Goal: Information Seeking & Learning: Find contact information

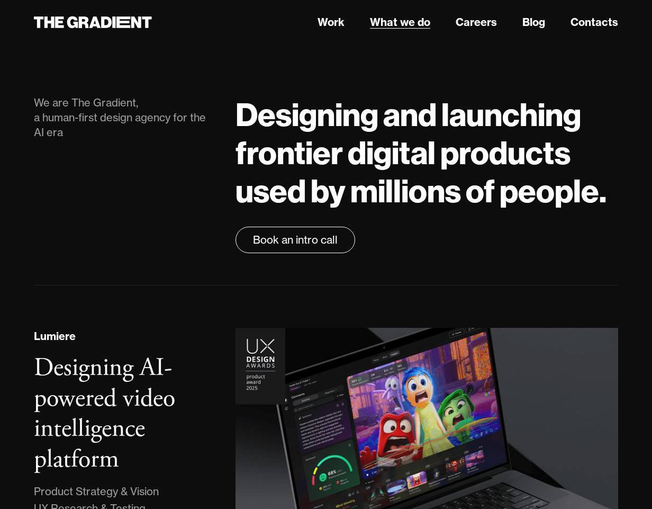
click at [415, 26] on link "What we do" at bounding box center [400, 22] width 60 height 16
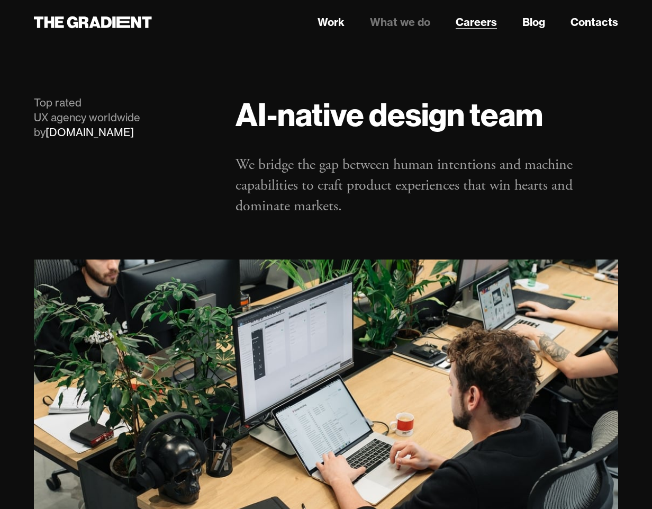
click at [472, 22] on link "Careers" at bounding box center [476, 22] width 41 height 16
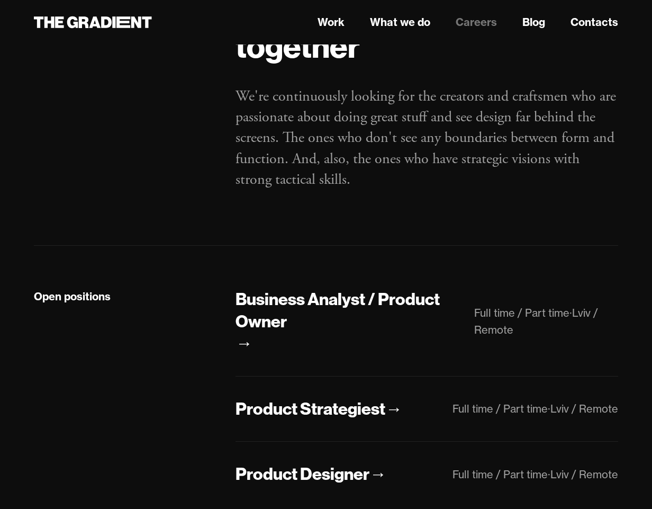
scroll to position [296, 0]
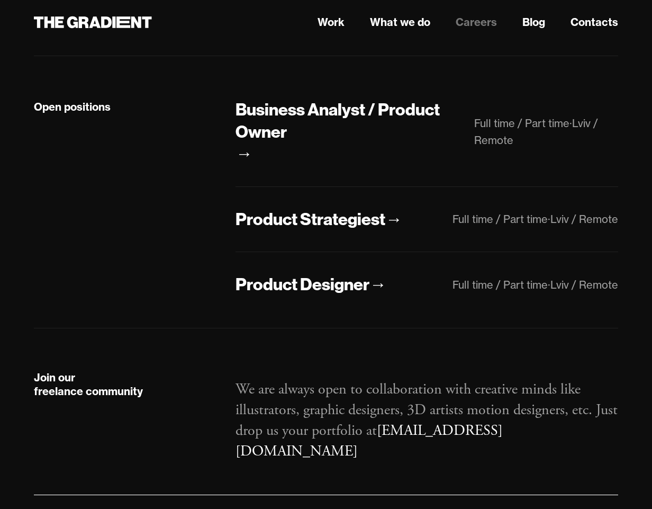
click at [195, 173] on div "Open positions" at bounding box center [124, 196] width 202 height 197
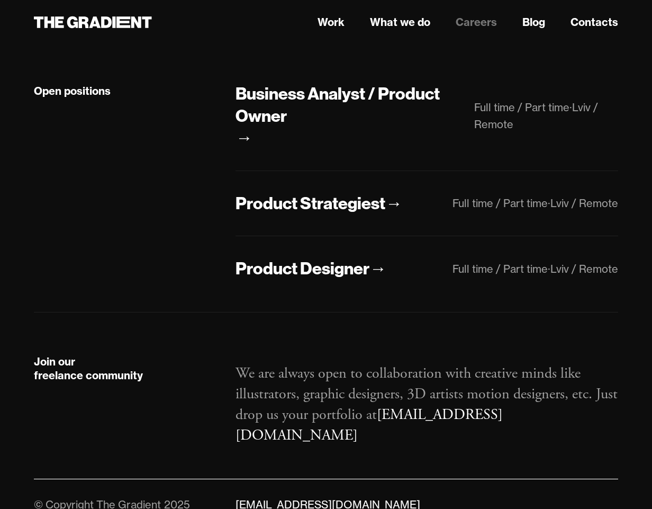
click at [195, 172] on div "Open positions" at bounding box center [124, 181] width 202 height 197
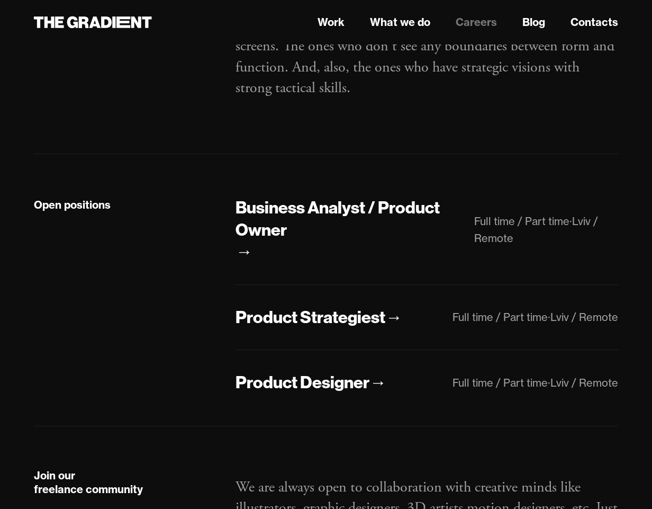
scroll to position [312, 0]
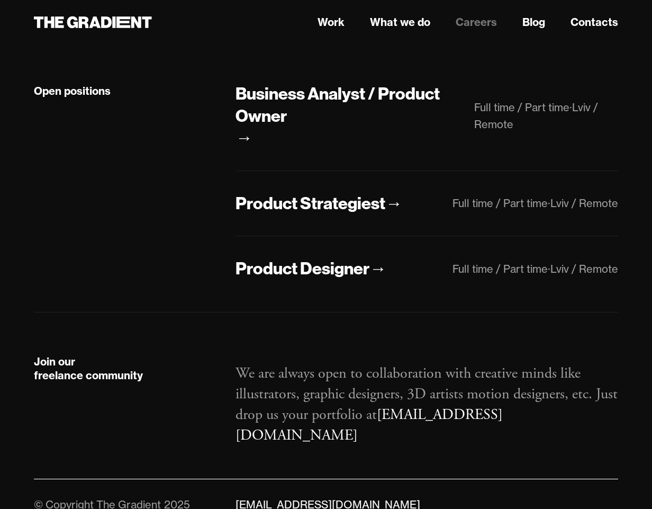
click at [195, 172] on div "Open positions" at bounding box center [124, 181] width 202 height 197
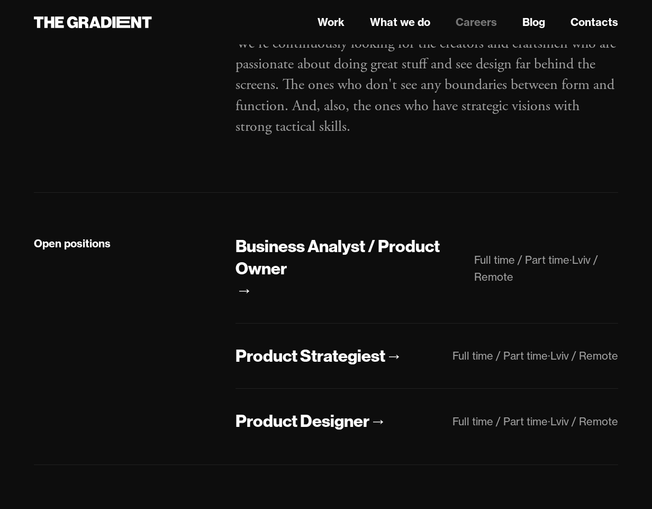
scroll to position [123, 0]
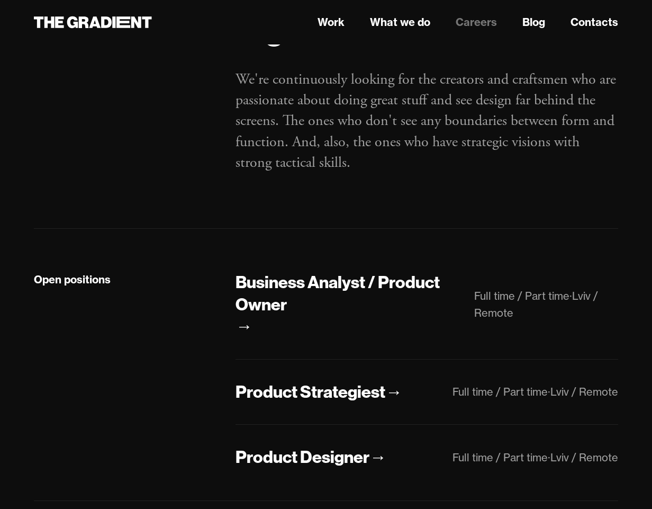
click at [209, 237] on div "Open positions Business Analyst / Product Owner → Full time / Part time · Lviv …" at bounding box center [326, 365] width 584 height 272
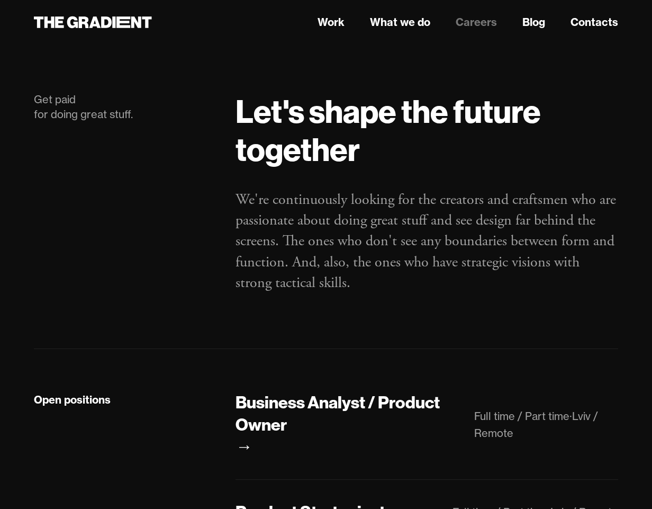
scroll to position [0, 0]
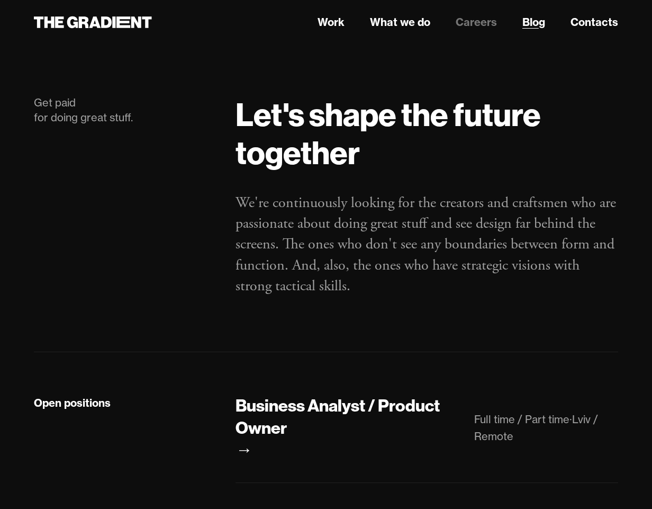
click at [528, 26] on link "Blog" at bounding box center [533, 22] width 23 height 16
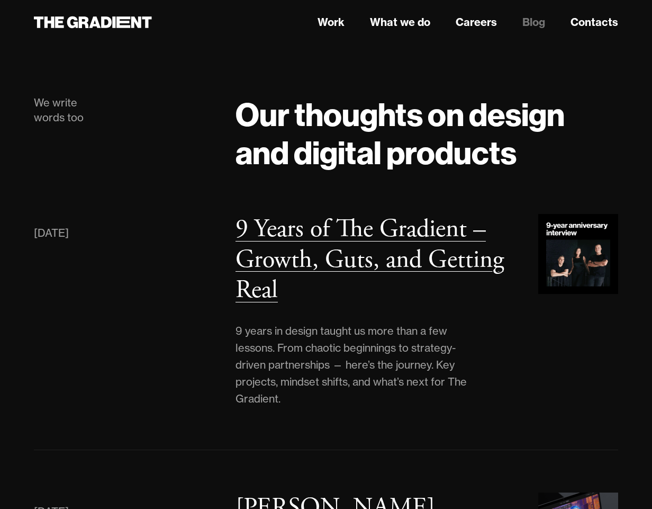
click at [325, 257] on h3 "9 Years of The Gradient – Growth, Guts, and Getting Real" at bounding box center [370, 259] width 268 height 93
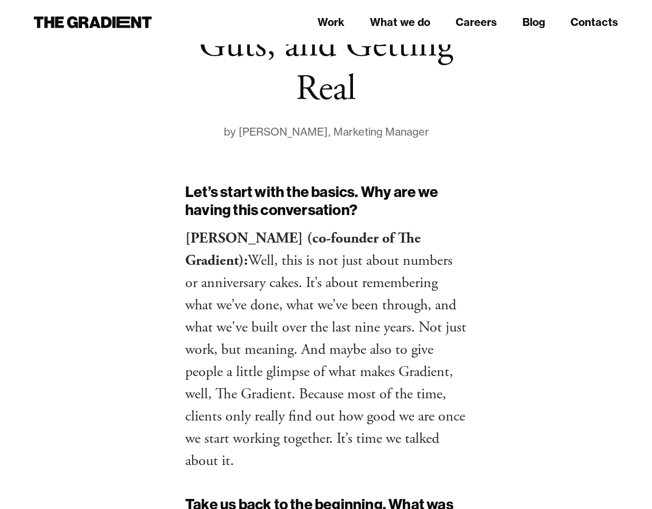
scroll to position [190, 0]
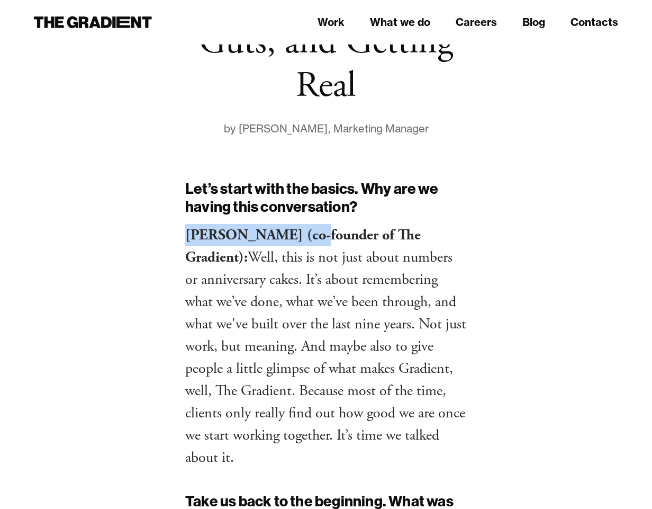
drag, startPoint x: 310, startPoint y: 236, endPoint x: 185, endPoint y: 231, distance: 124.5
click at [185, 231] on strong "[PERSON_NAME] (co-founder of The Gradient):" at bounding box center [303, 246] width 236 height 41
copy strong "[PERSON_NAME]"
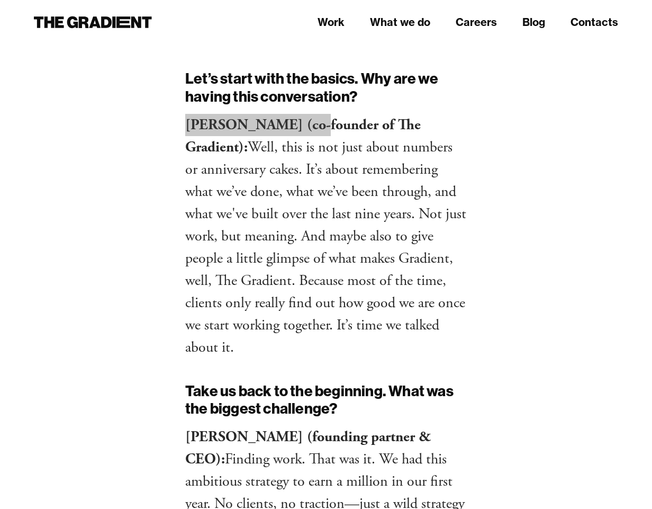
scroll to position [273, 0]
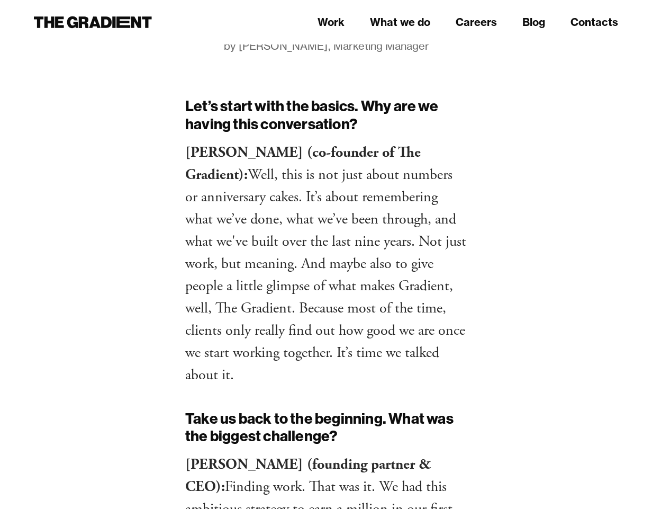
click at [442, 249] on p "[PERSON_NAME] (co-founder of The Gradient): Well, this is not just about number…" at bounding box center [326, 263] width 282 height 245
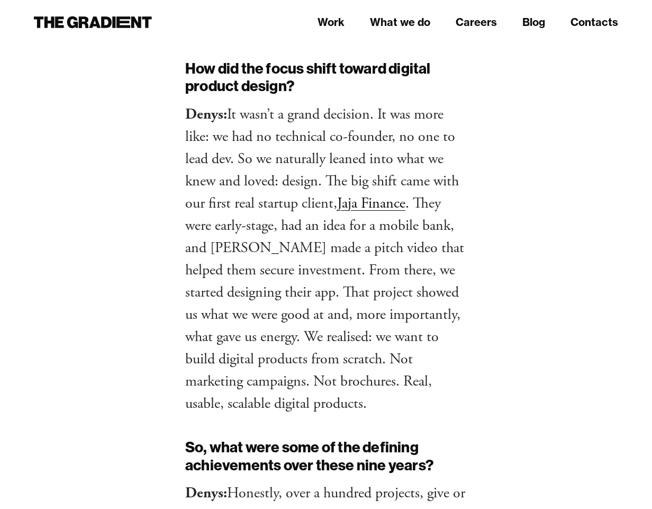
scroll to position [1137, 0]
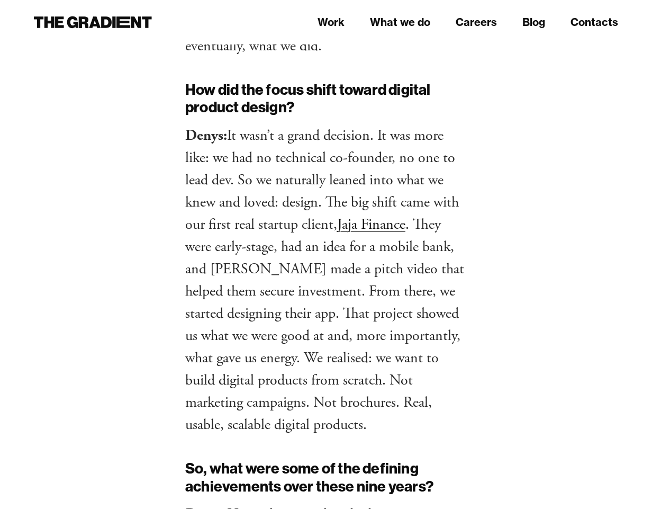
click at [198, 139] on strong "Denys:" at bounding box center [206, 135] width 42 height 19
copy strong "Denys"
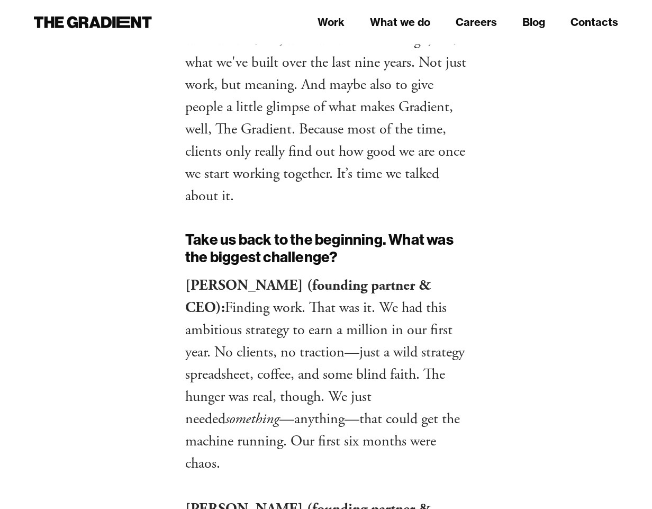
scroll to position [436, 0]
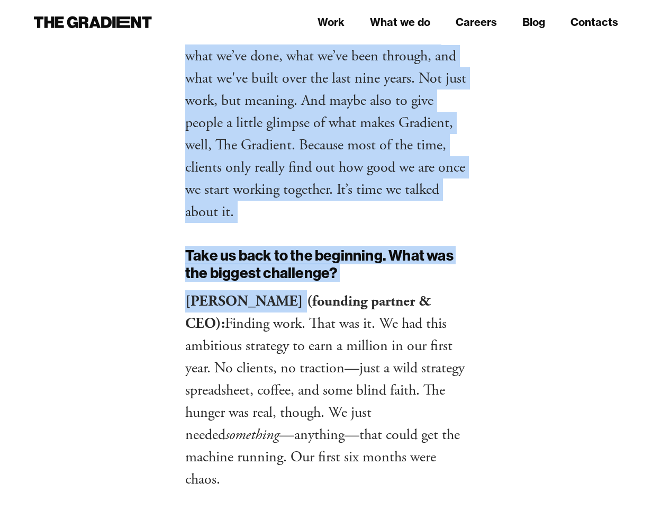
drag, startPoint x: 238, startPoint y: 294, endPoint x: 174, endPoint y: 299, distance: 64.2
click at [193, 305] on strong "[PERSON_NAME] (founding partner & CEO):" at bounding box center [308, 312] width 246 height 41
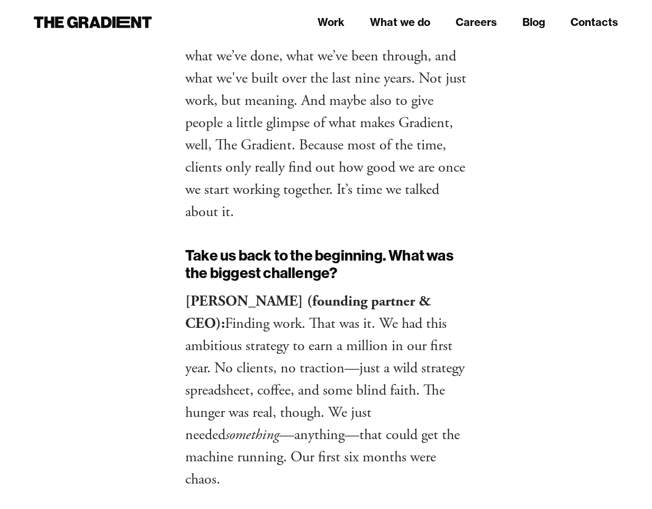
click at [317, 313] on p "[PERSON_NAME] (founding partner & CEO): Finding work. That was it. We had this …" at bounding box center [326, 390] width 282 height 200
drag, startPoint x: 287, startPoint y: 302, endPoint x: 182, endPoint y: 302, distance: 105.3
copy strong "[PERSON_NAME]"
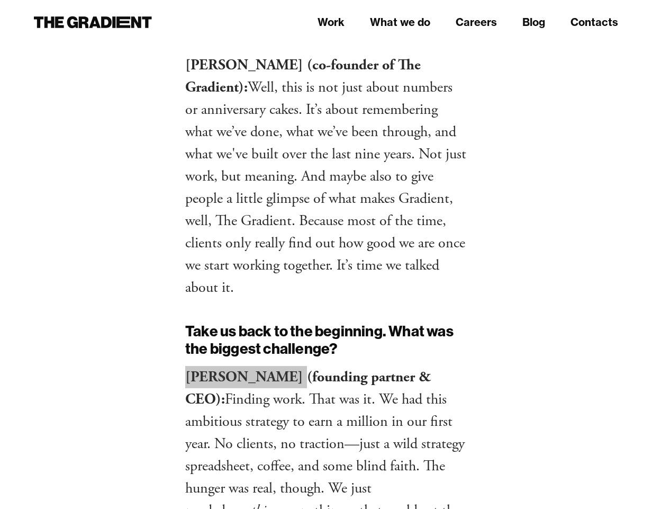
scroll to position [246, 0]
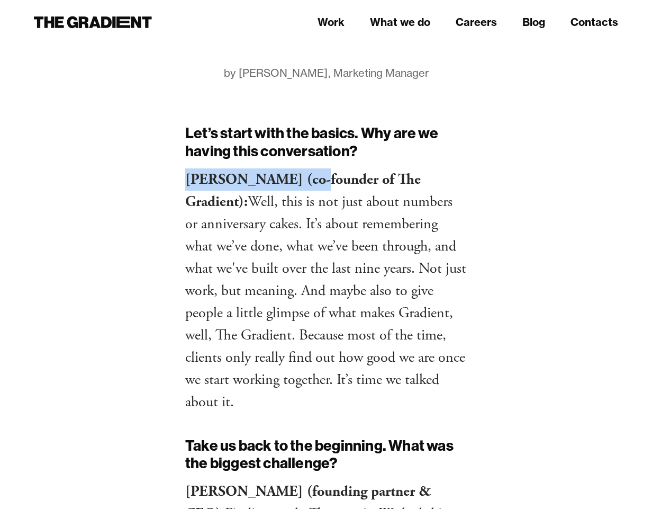
drag, startPoint x: 306, startPoint y: 183, endPoint x: 260, endPoint y: 199, distance: 48.7
click at [186, 178] on strong "[PERSON_NAME] (co-founder of The Gradient):" at bounding box center [303, 190] width 236 height 41
copy strong "[PERSON_NAME]"
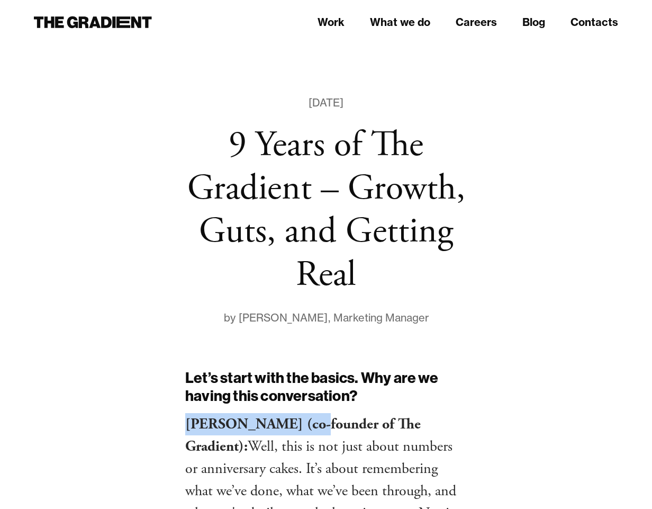
scroll to position [0, 0]
